Goal: Task Accomplishment & Management: Manage account settings

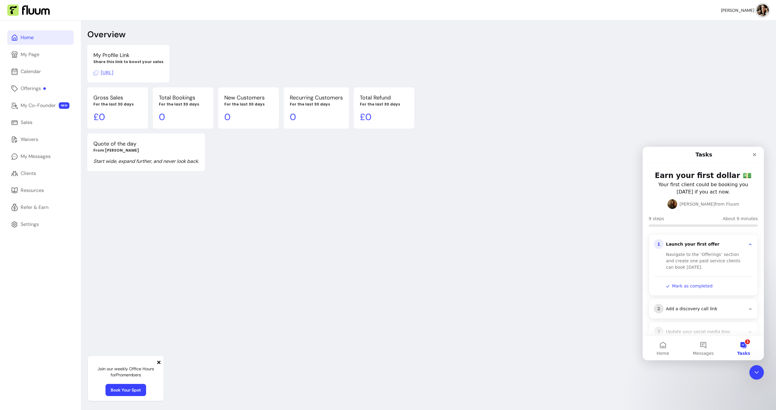
click at [113, 72] on span "[URL]" at bounding box center [103, 72] width 20 height 6
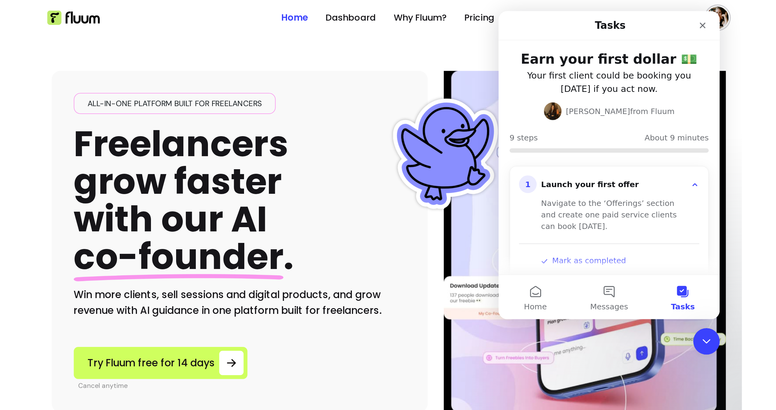
scroll to position [2, 0]
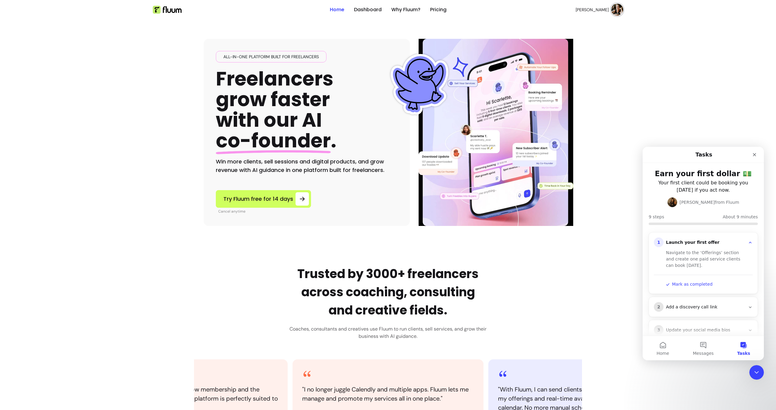
click at [340, 12] on link "Home" at bounding box center [337, 9] width 15 height 7
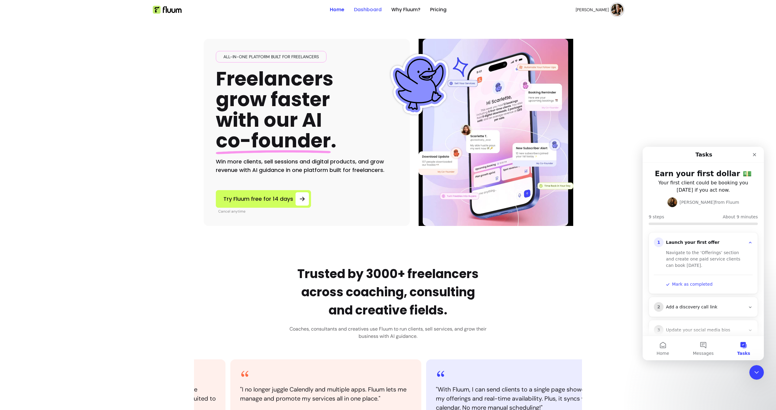
click at [366, 10] on link "Dashboard" at bounding box center [368, 9] width 28 height 7
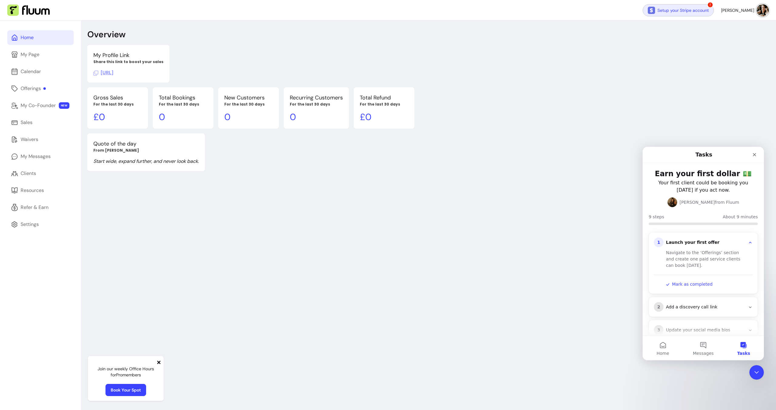
click at [387, 13] on link "Setup your Stripe account" at bounding box center [677, 10] width 71 height 12
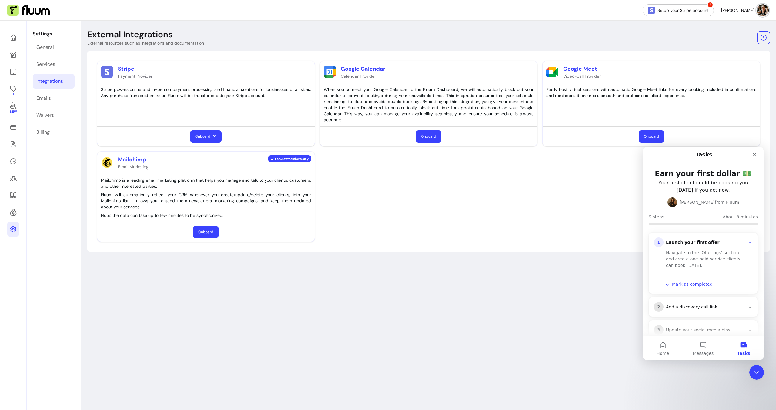
click at [387, 139] on button "Onboard" at bounding box center [428, 136] width 25 height 12
click at [653, 134] on button "Onboard" at bounding box center [650, 136] width 25 height 12
click at [204, 136] on button "Onboard" at bounding box center [206, 136] width 32 height 12
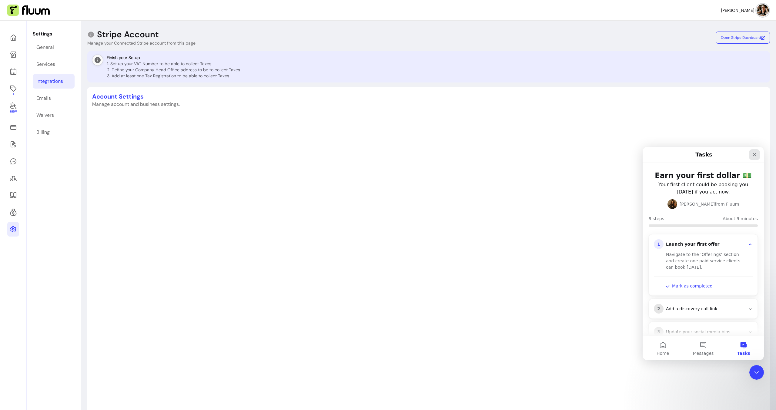
click at [755, 156] on icon "Close" at bounding box center [754, 154] width 3 height 3
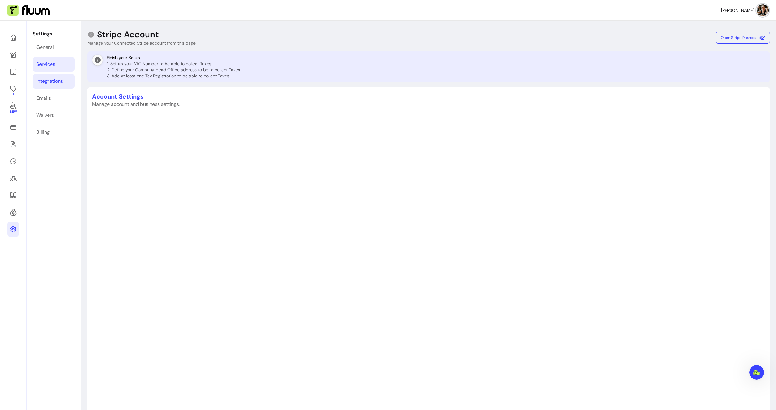
click at [43, 65] on div "Services" at bounding box center [45, 64] width 19 height 7
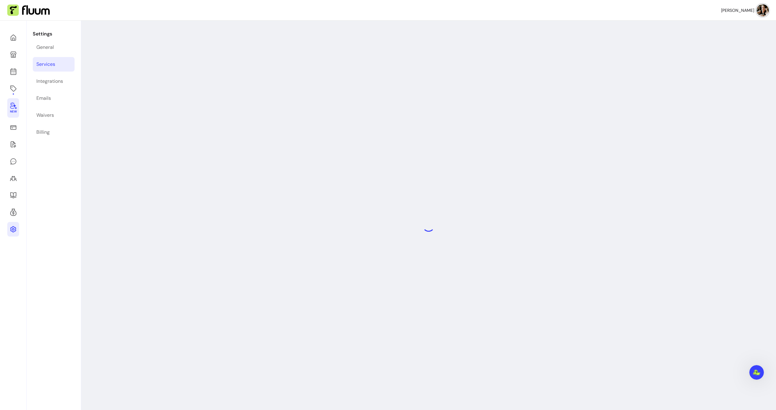
click at [12, 107] on icon at bounding box center [13, 105] width 7 height 7
select select "***"
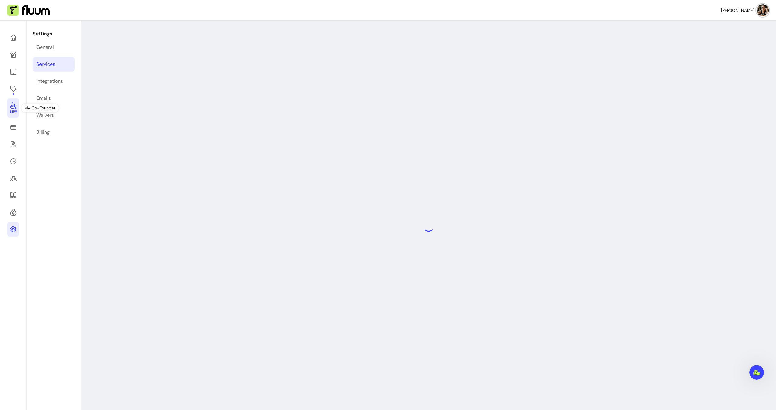
select select "***"
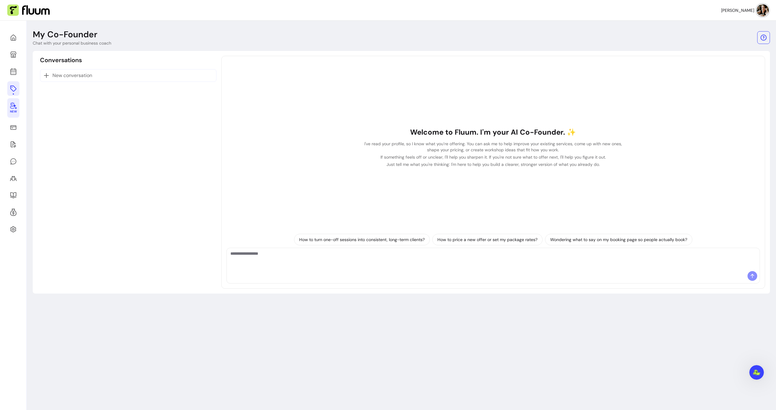
click at [14, 88] on icon at bounding box center [13, 88] width 7 height 7
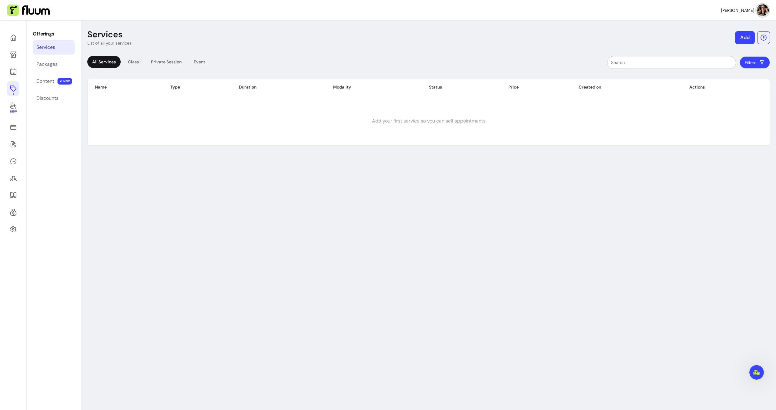
click at [6, 45] on div "New" at bounding box center [13, 226] width 27 height 410
click at [10, 41] on link at bounding box center [13, 37] width 12 height 15
